Goal: Information Seeking & Learning: Learn about a topic

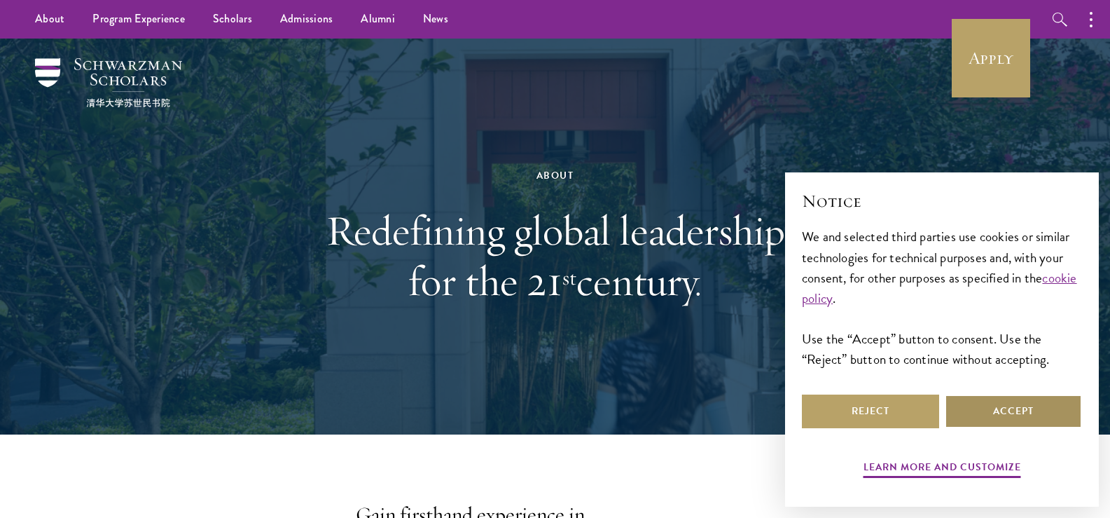
click at [1027, 405] on button "Accept" at bounding box center [1013, 411] width 137 height 34
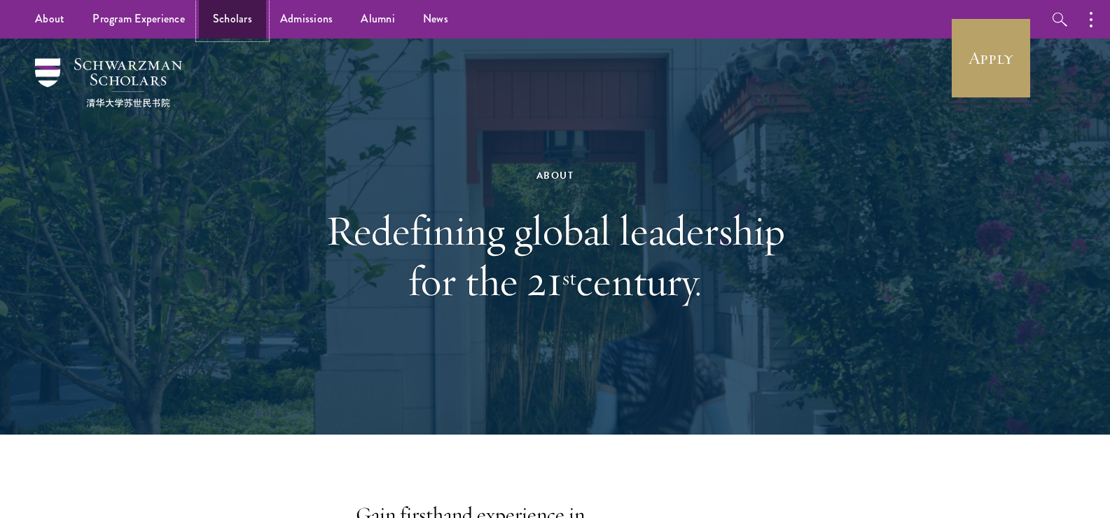
click at [221, 25] on link "Scholars" at bounding box center [232, 19] width 67 height 39
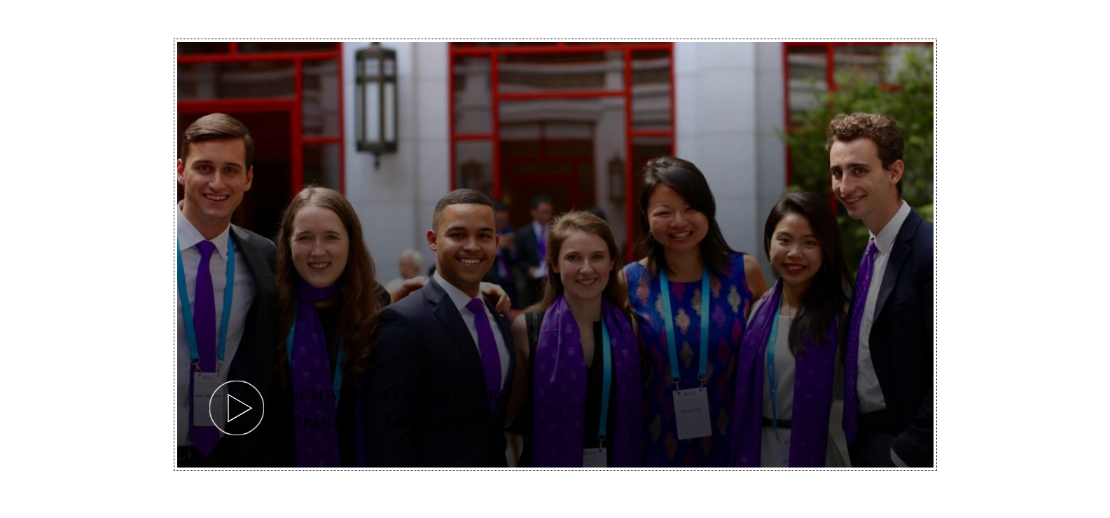
click at [237, 409] on icon at bounding box center [236, 407] width 63 height 63
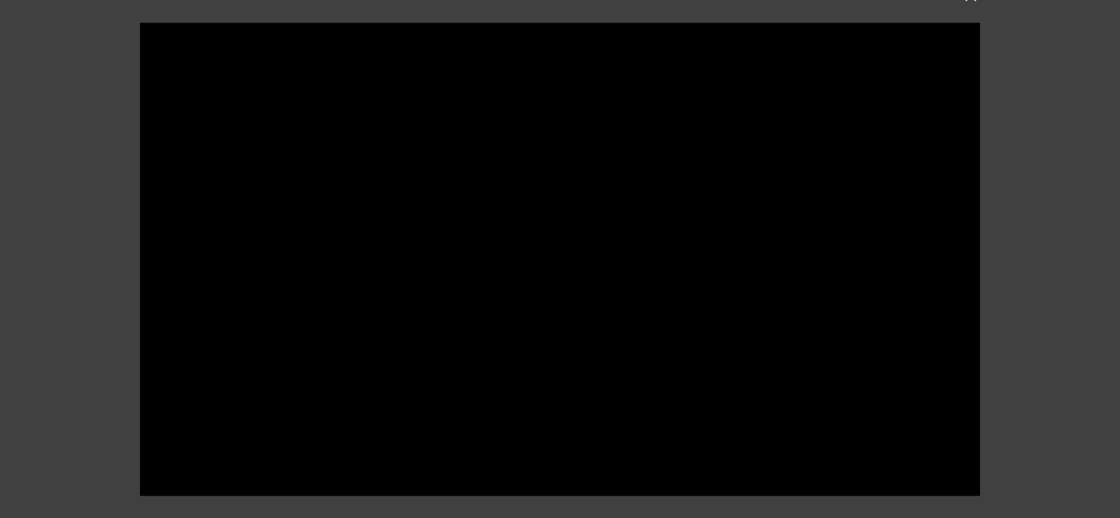
click at [58, 307] on div at bounding box center [560, 259] width 1120 height 518
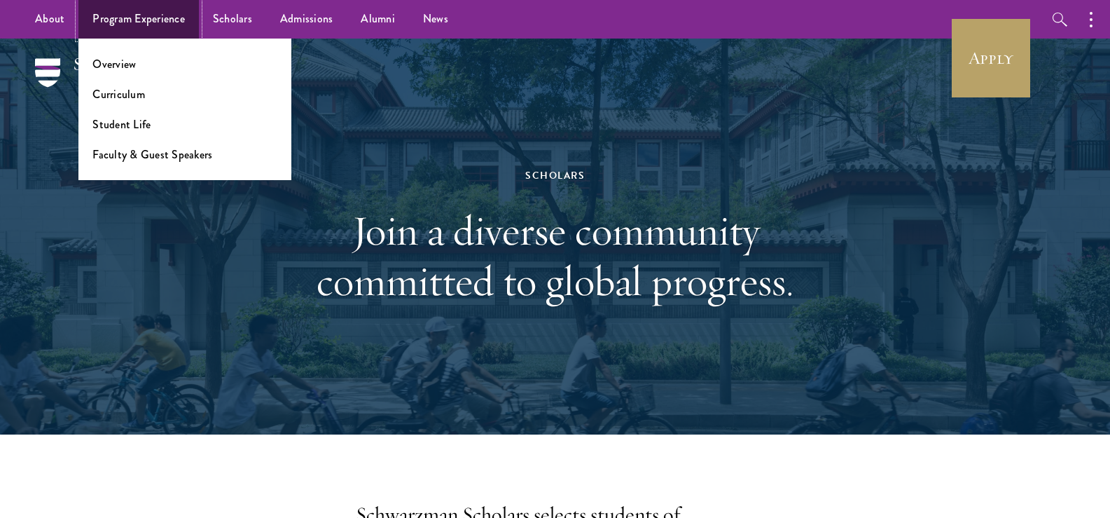
click at [137, 15] on link "Program Experience" at bounding box center [138, 19] width 120 height 39
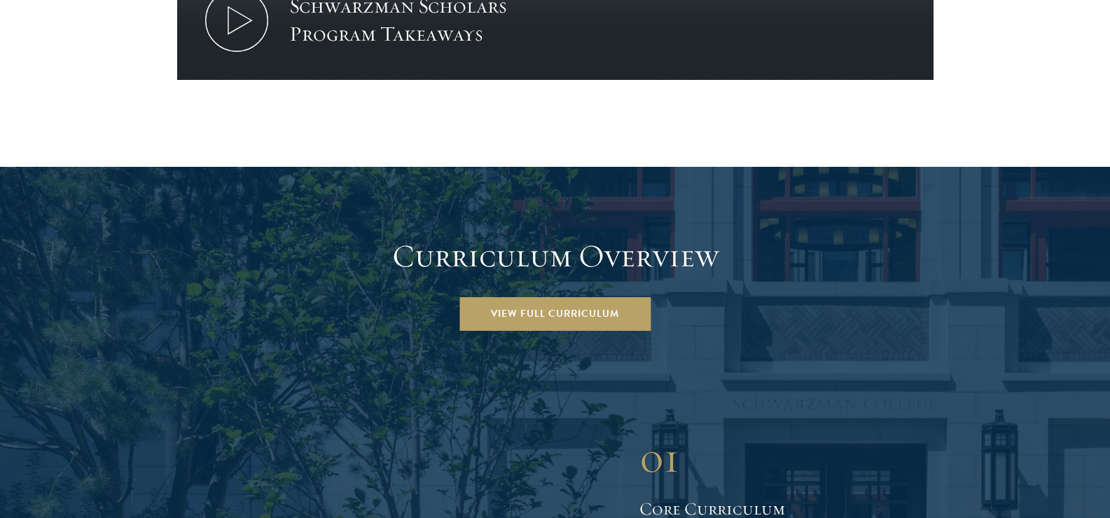
scroll to position [1820, 0]
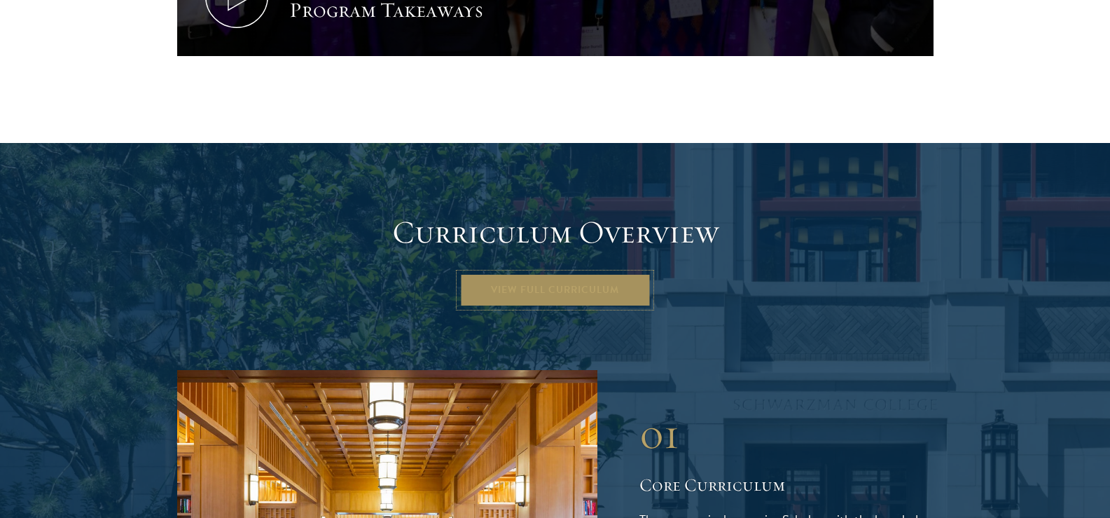
click at [562, 273] on link "View Full Curriculum" at bounding box center [554, 290] width 191 height 34
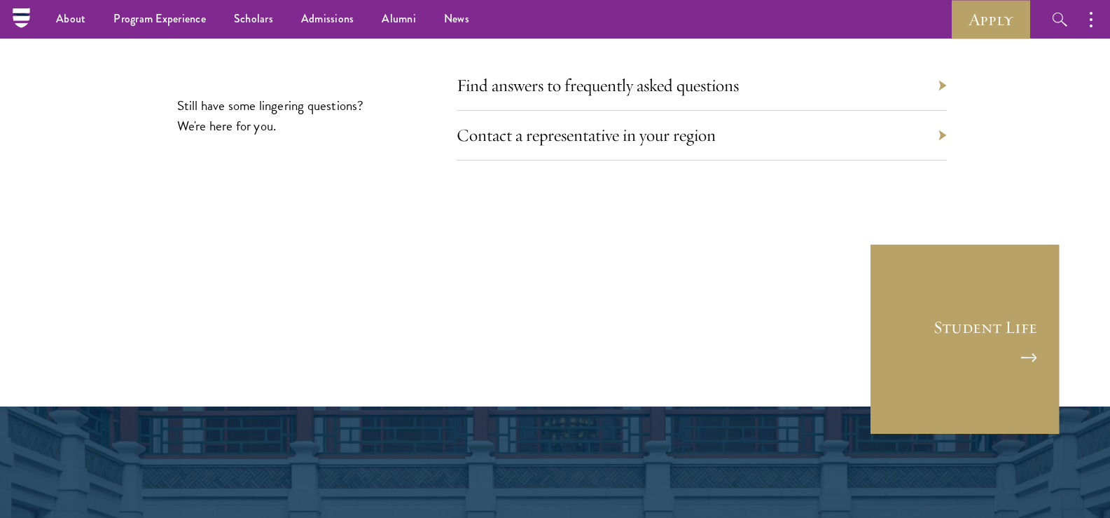
scroll to position [7982, 0]
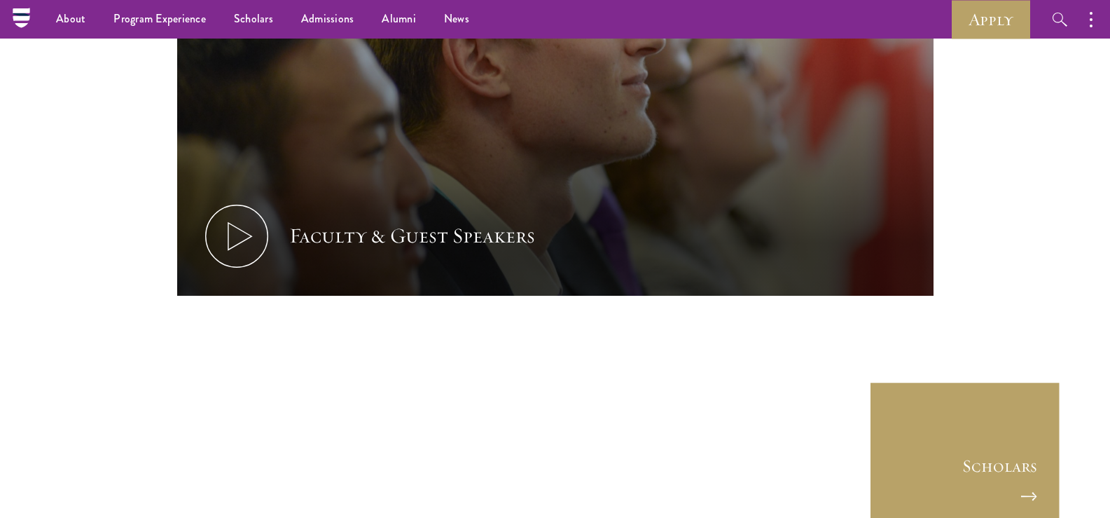
scroll to position [6305, 0]
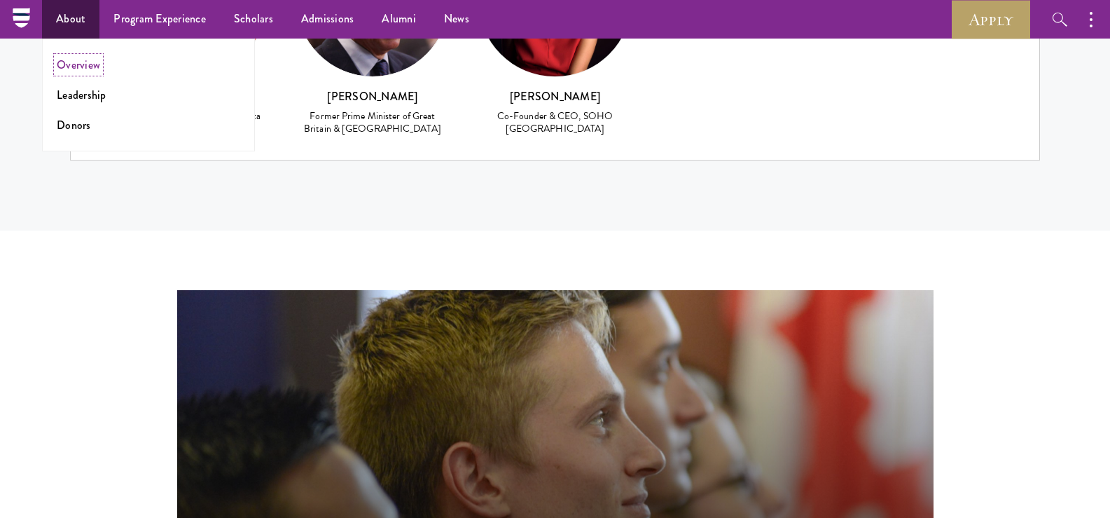
click at [80, 58] on link "Overview" at bounding box center [78, 65] width 43 height 16
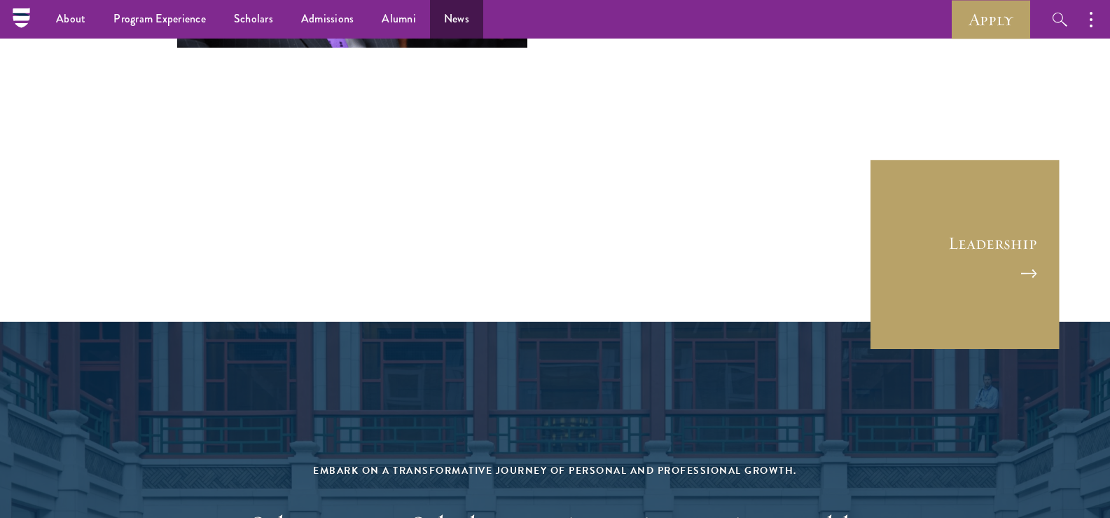
scroll to position [5322, 0]
